Goal: Task Accomplishment & Management: Manage account settings

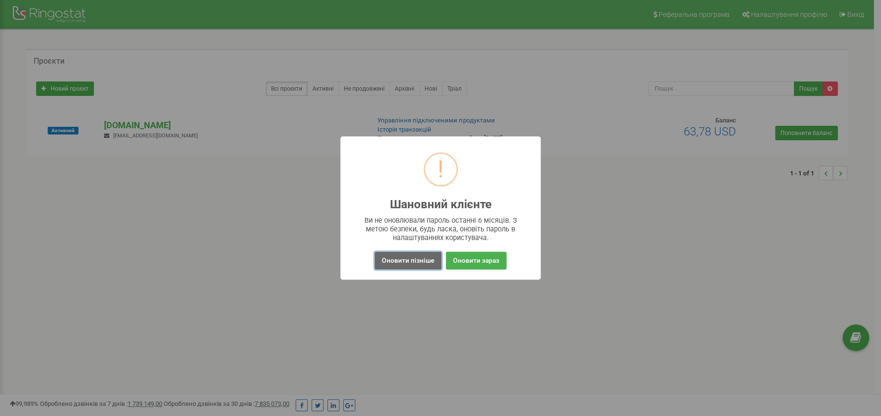
click at [398, 261] on button "Оновити пізніше" at bounding box center [408, 260] width 67 height 18
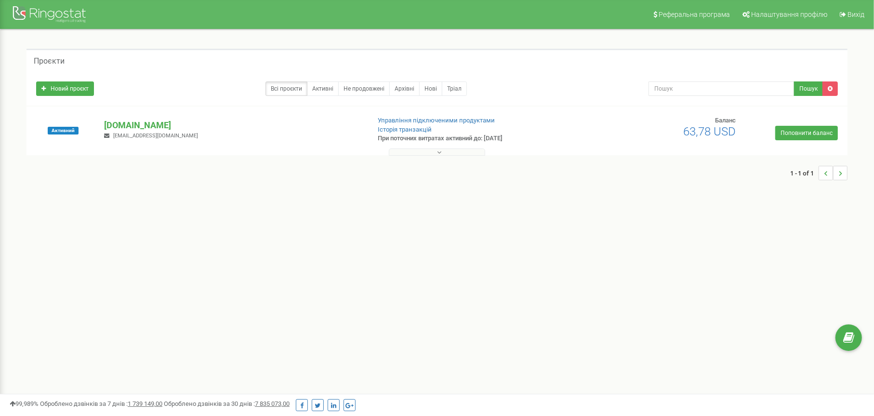
click at [411, 155] on button at bounding box center [437, 151] width 96 height 7
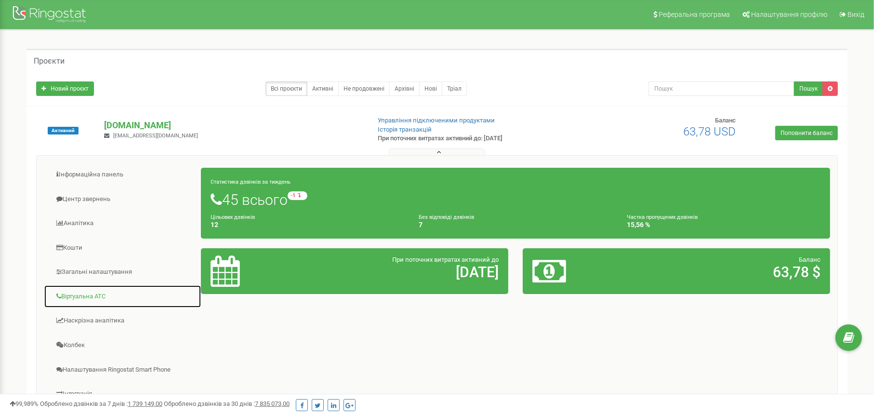
click at [96, 295] on link "Віртуальна АТС" at bounding box center [123, 297] width 158 height 24
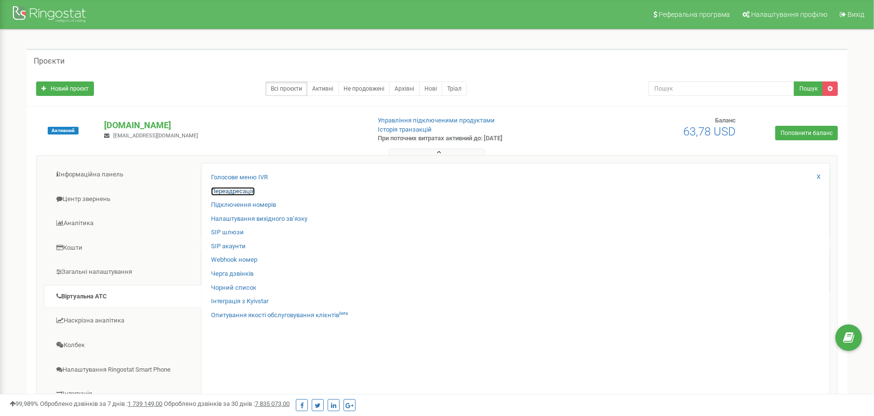
click at [250, 188] on link "Переадресація" at bounding box center [233, 191] width 44 height 9
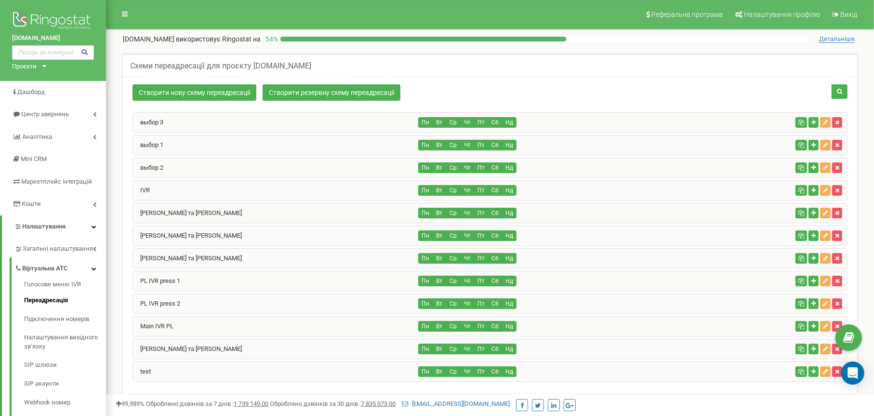
click at [170, 160] on div "выбор 2" at bounding box center [276, 167] width 286 height 19
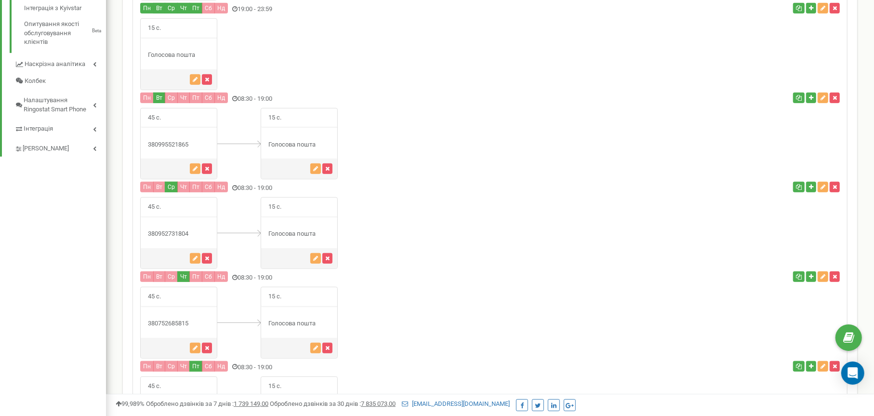
scroll to position [530, 0]
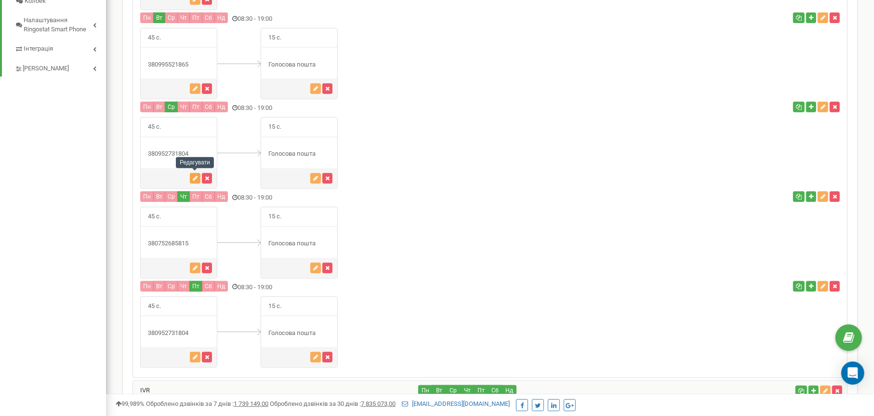
click at [195, 180] on button "button" at bounding box center [195, 178] width 11 height 11
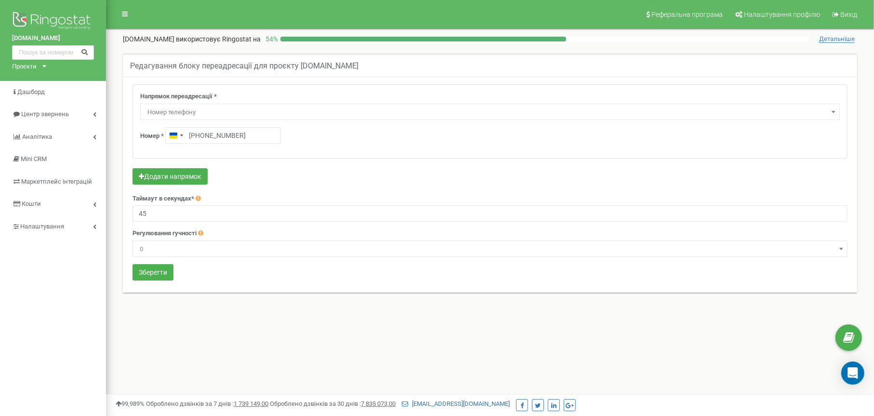
click at [199, 131] on input "+380952731804" at bounding box center [223, 135] width 116 height 16
click at [208, 131] on input "+38380507297582" at bounding box center [223, 135] width 116 height 16
type input "+380 50 729 7582"
click at [156, 273] on button "Зберегти" at bounding box center [152, 272] width 41 height 16
